Goal: Find specific page/section: Find specific page/section

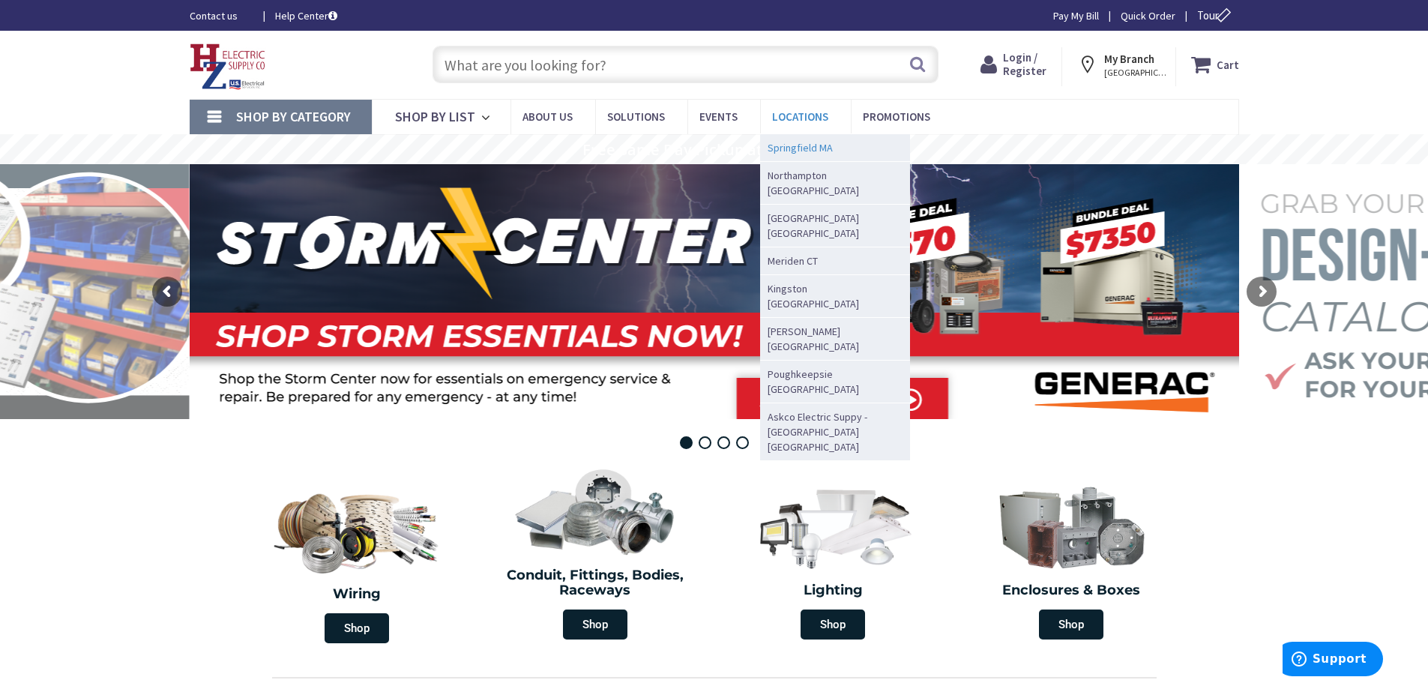
click at [792, 142] on span "Springfield MA" at bounding box center [800, 147] width 65 height 15
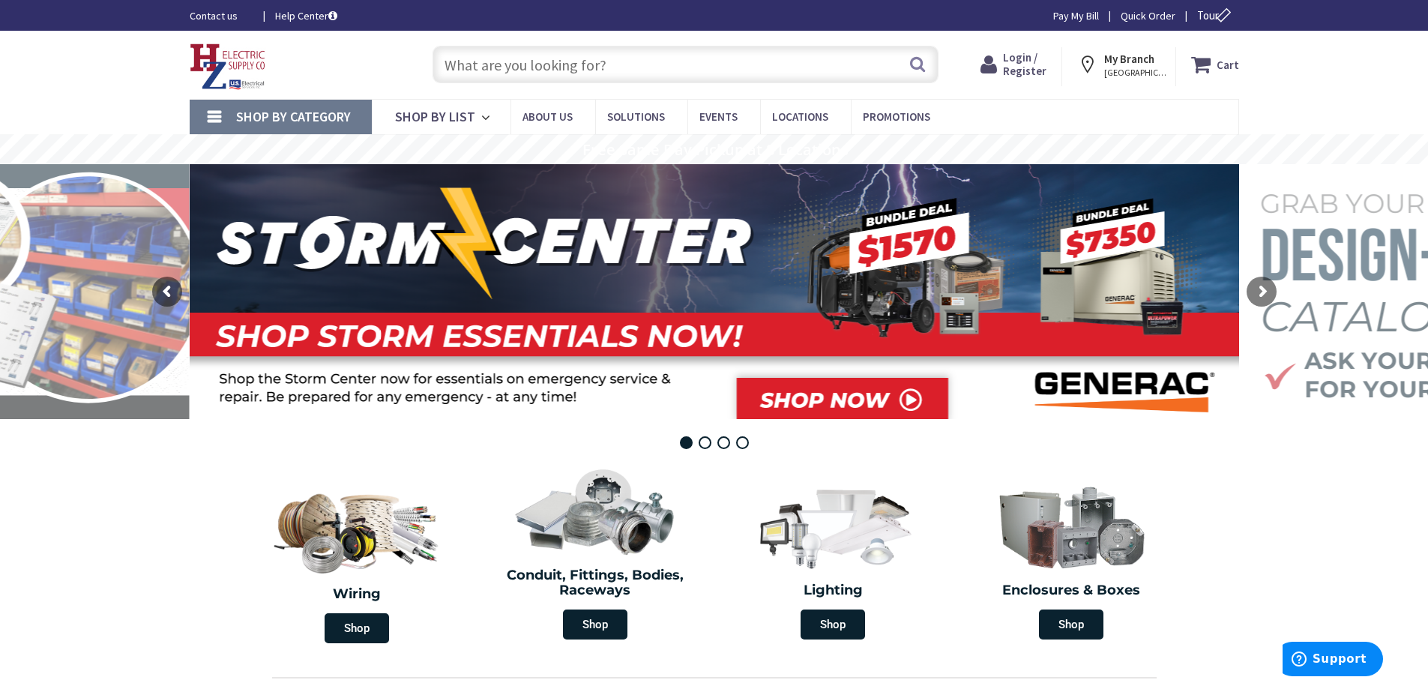
scroll to position [75, 0]
